Goal: Check status

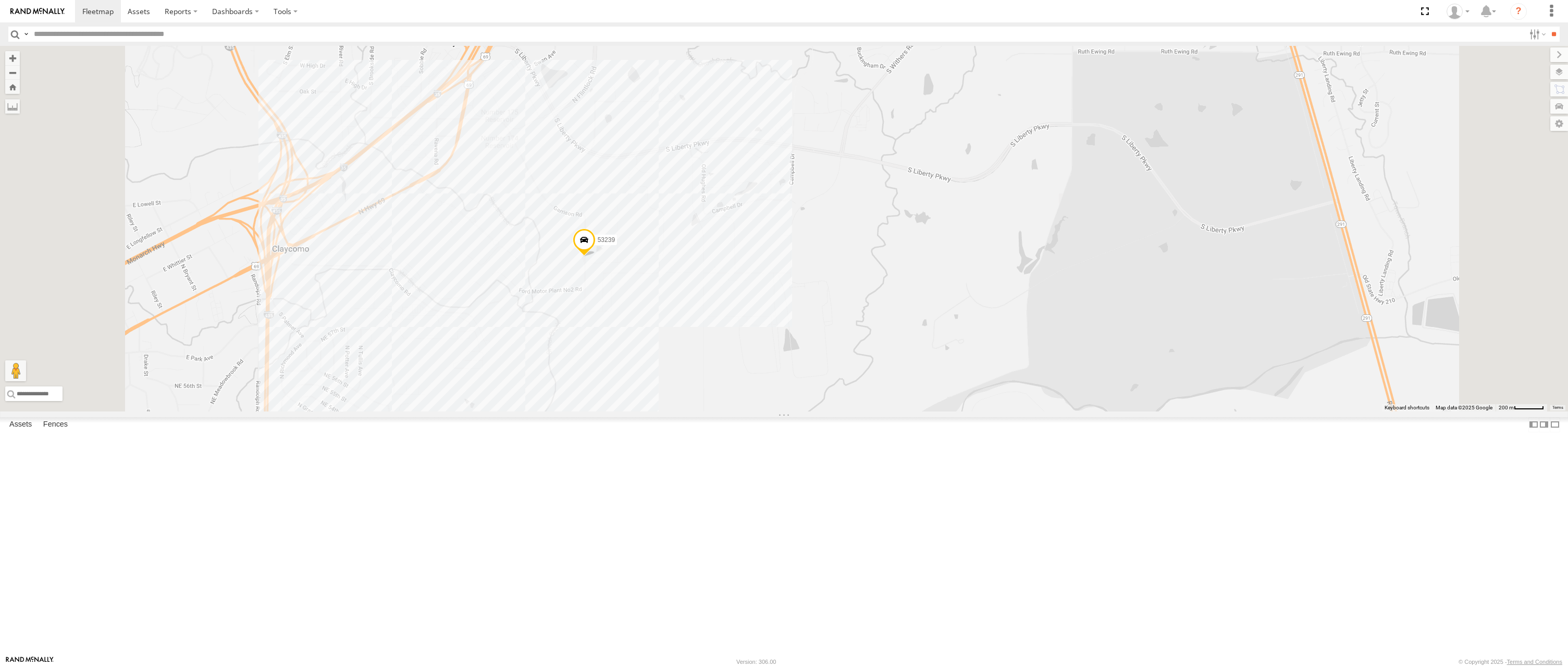
click at [595, 257] on span at bounding box center [584, 242] width 23 height 28
click at [599, 245] on label at bounding box center [588, 241] width 20 height 8
type input "**********"
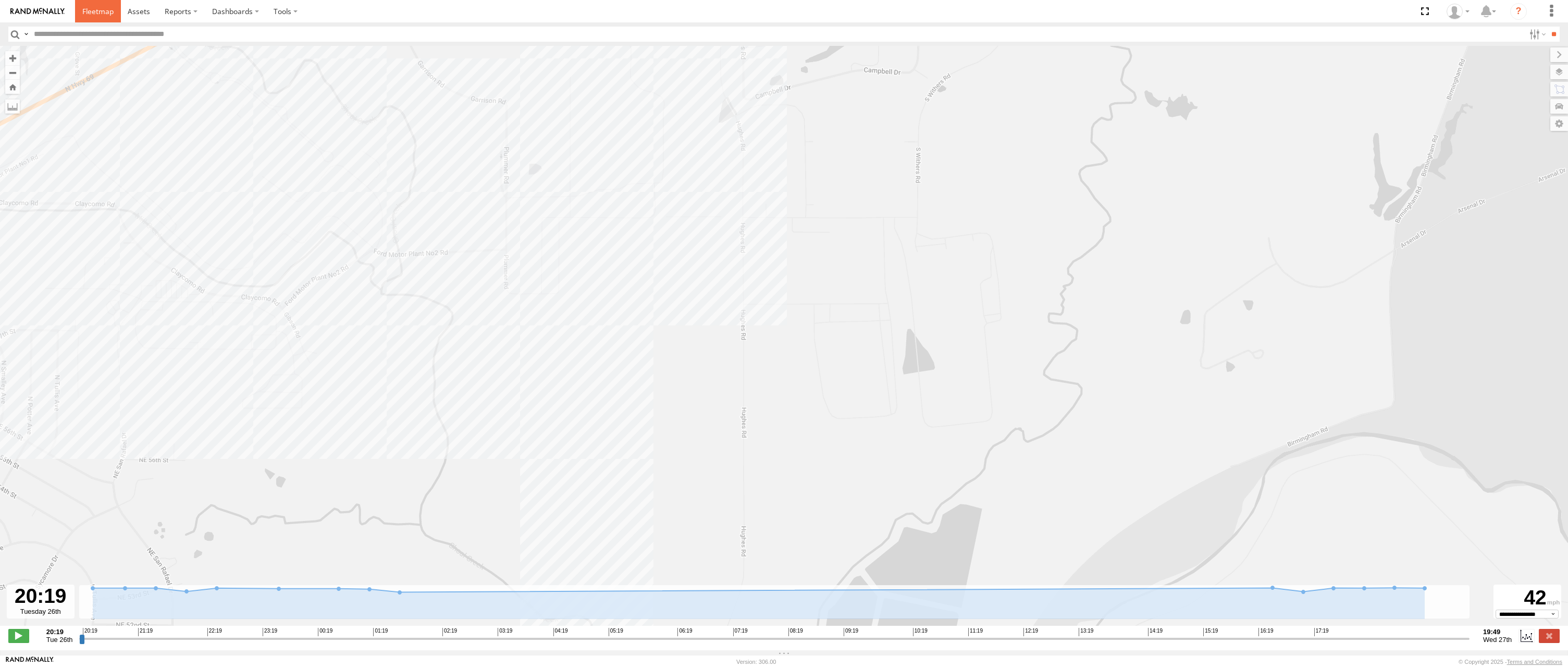
click at [92, 10] on span at bounding box center [98, 11] width 31 height 10
